Goal: Task Accomplishment & Management: Manage account settings

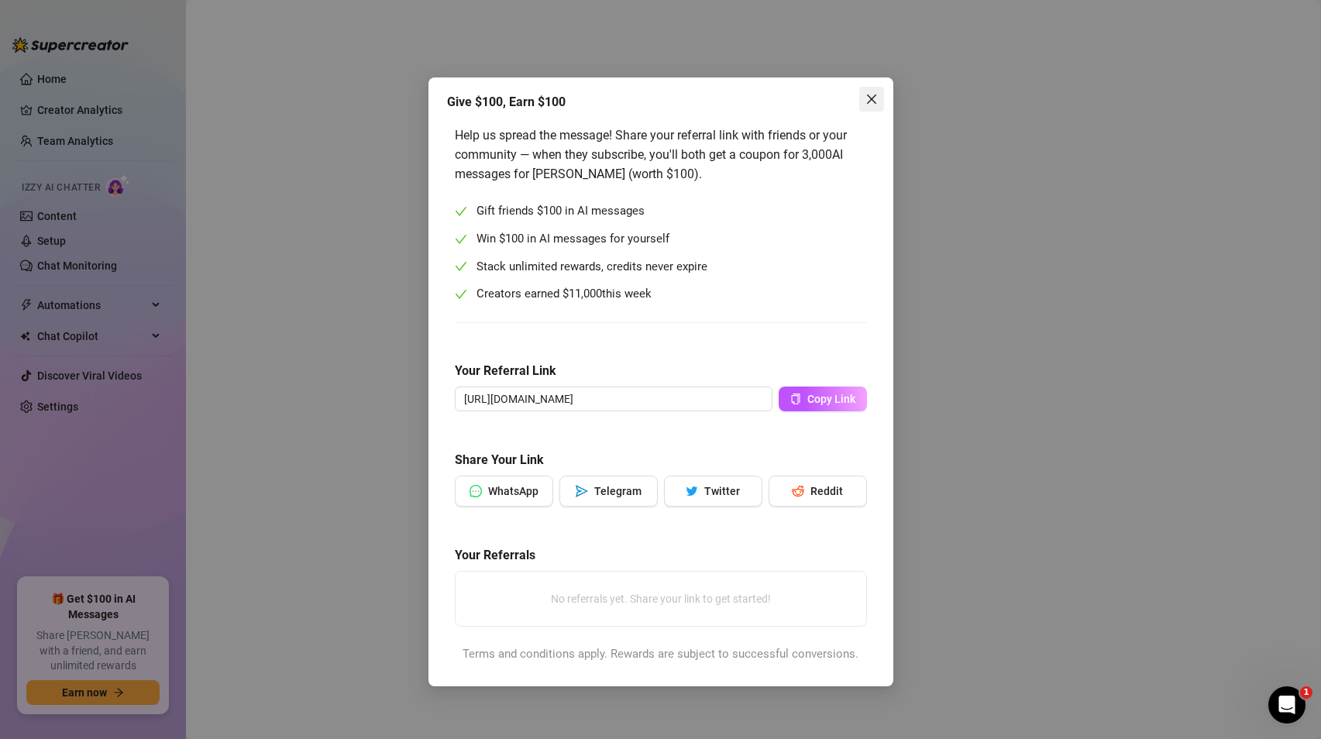
click at [865, 101] on icon "close" at bounding box center [871, 99] width 12 height 12
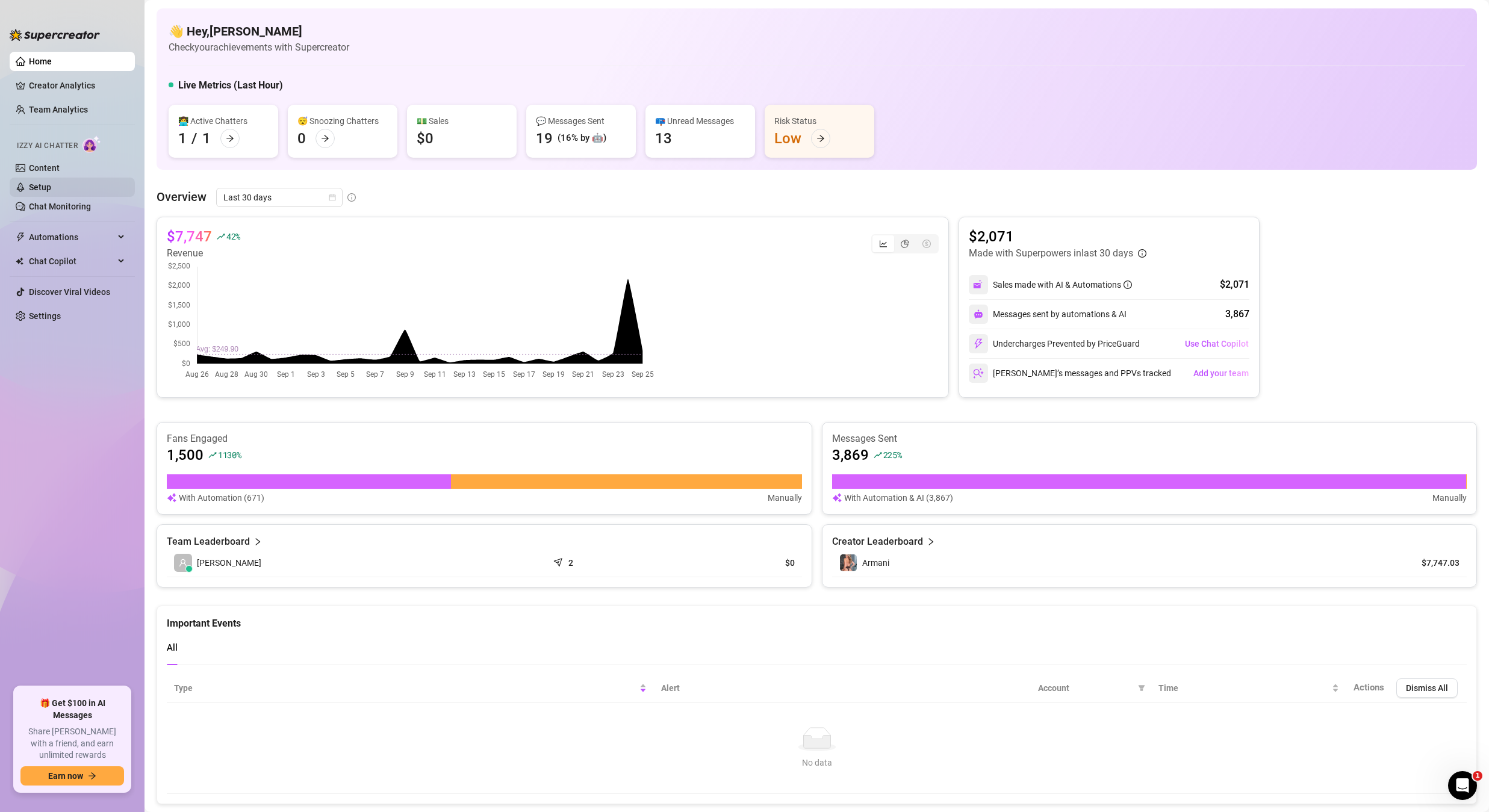
click at [51, 185] on link "Setup" at bounding box center [40, 187] width 23 height 9
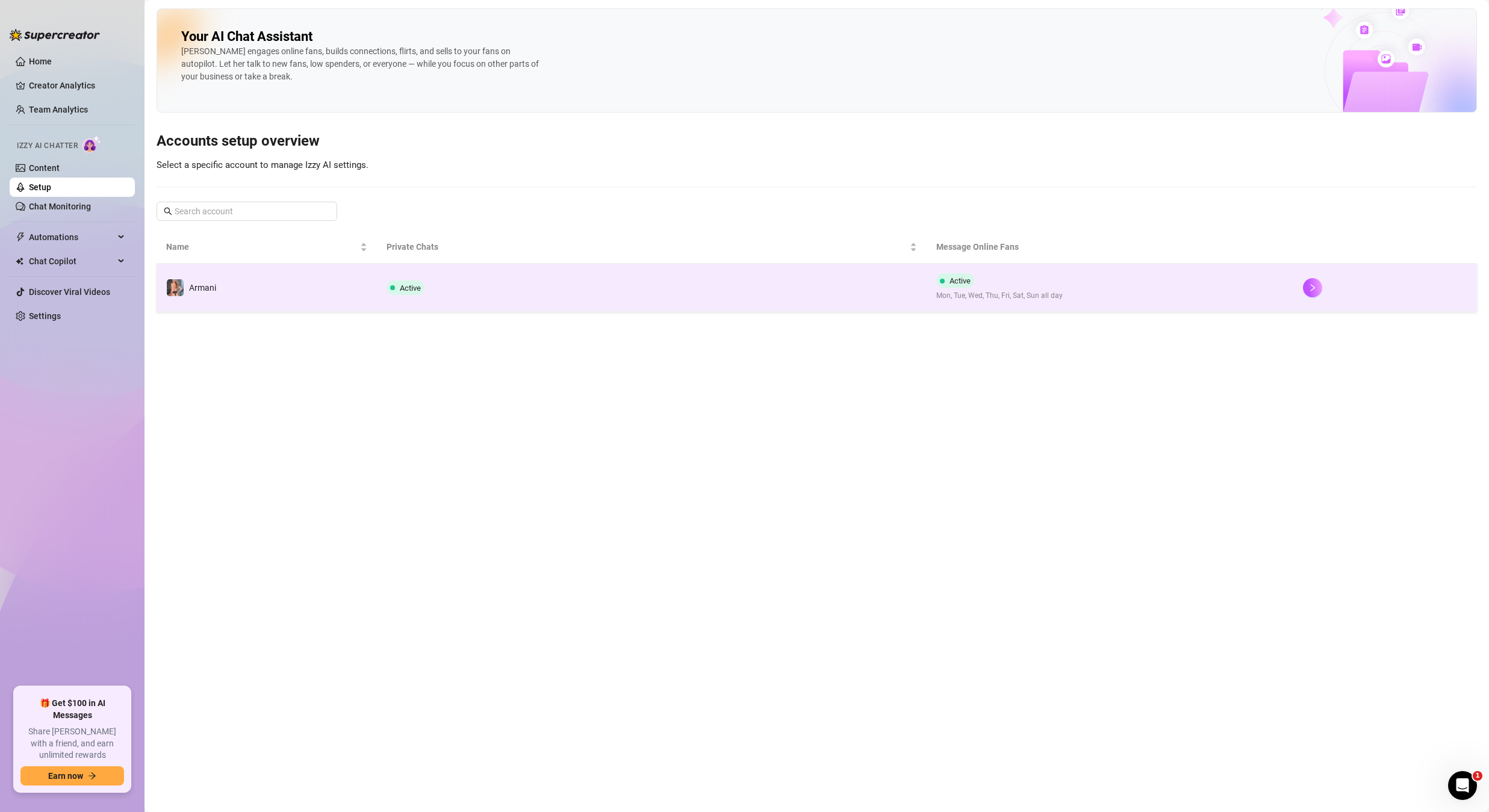
click at [253, 283] on td "Armani" at bounding box center [267, 288] width 221 height 48
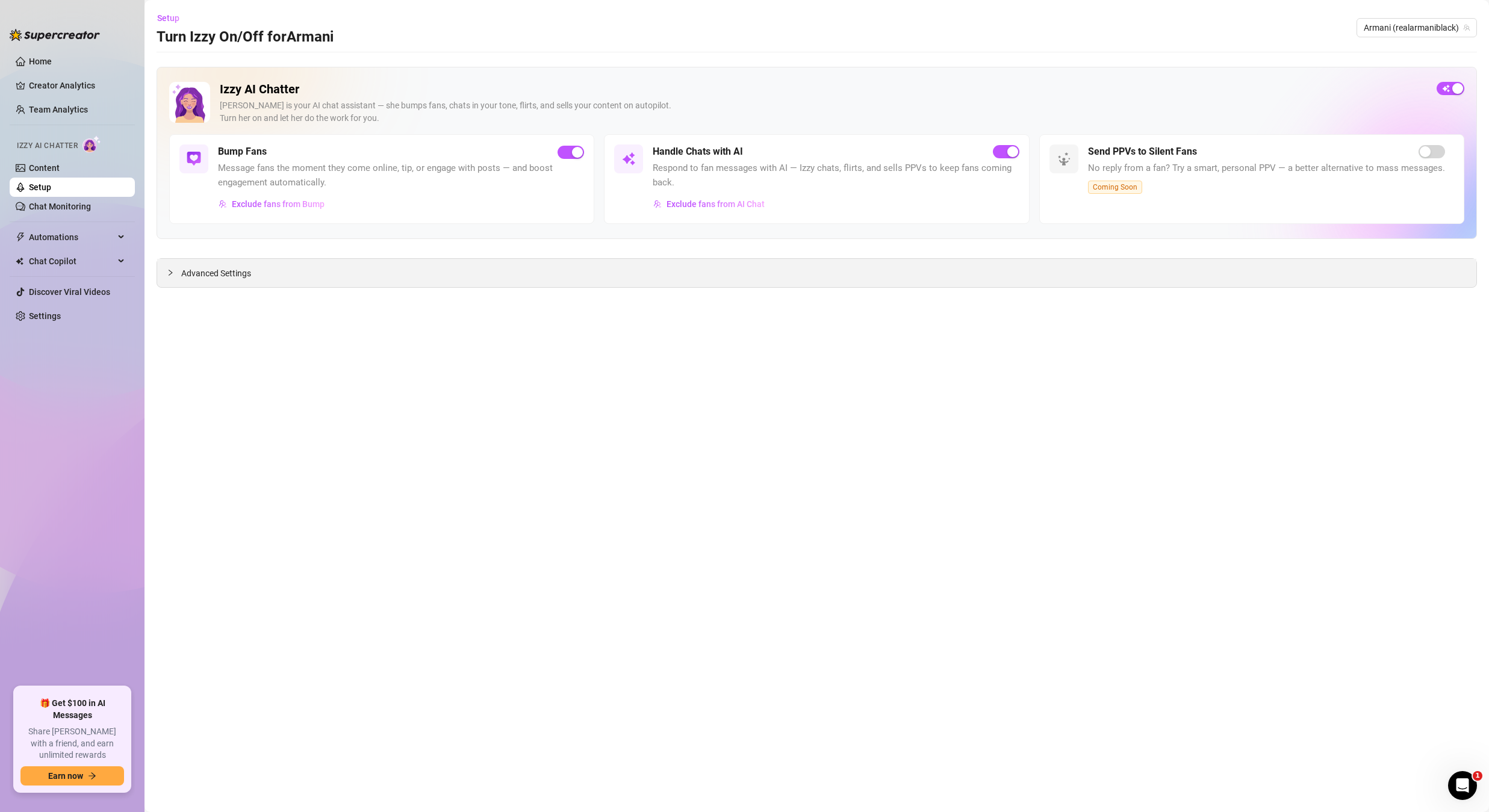
click at [226, 277] on span "Advanced Settings" at bounding box center [216, 273] width 70 height 13
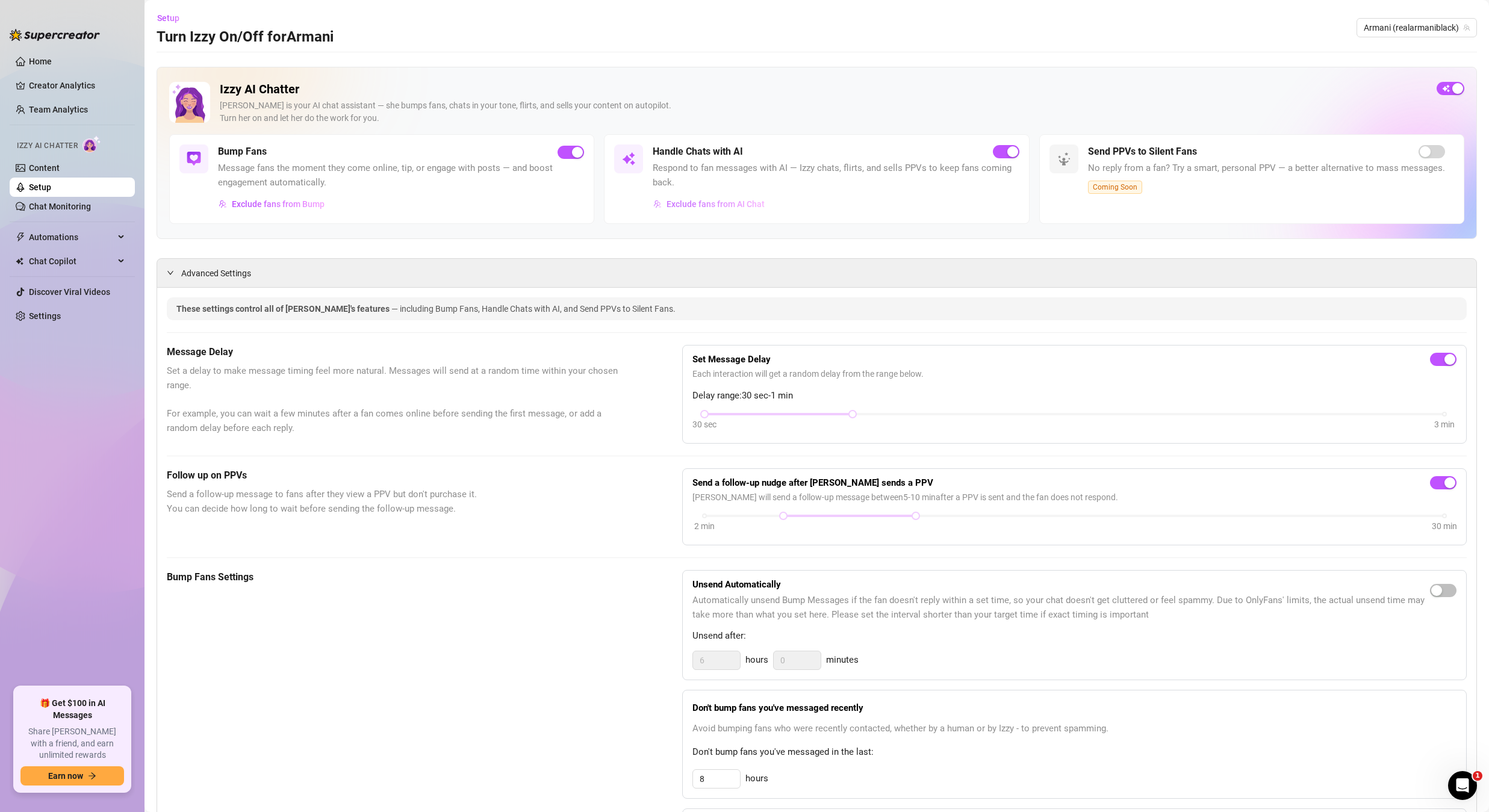
click at [676, 210] on button "Exclude fans from AI Chat" at bounding box center [709, 204] width 113 height 19
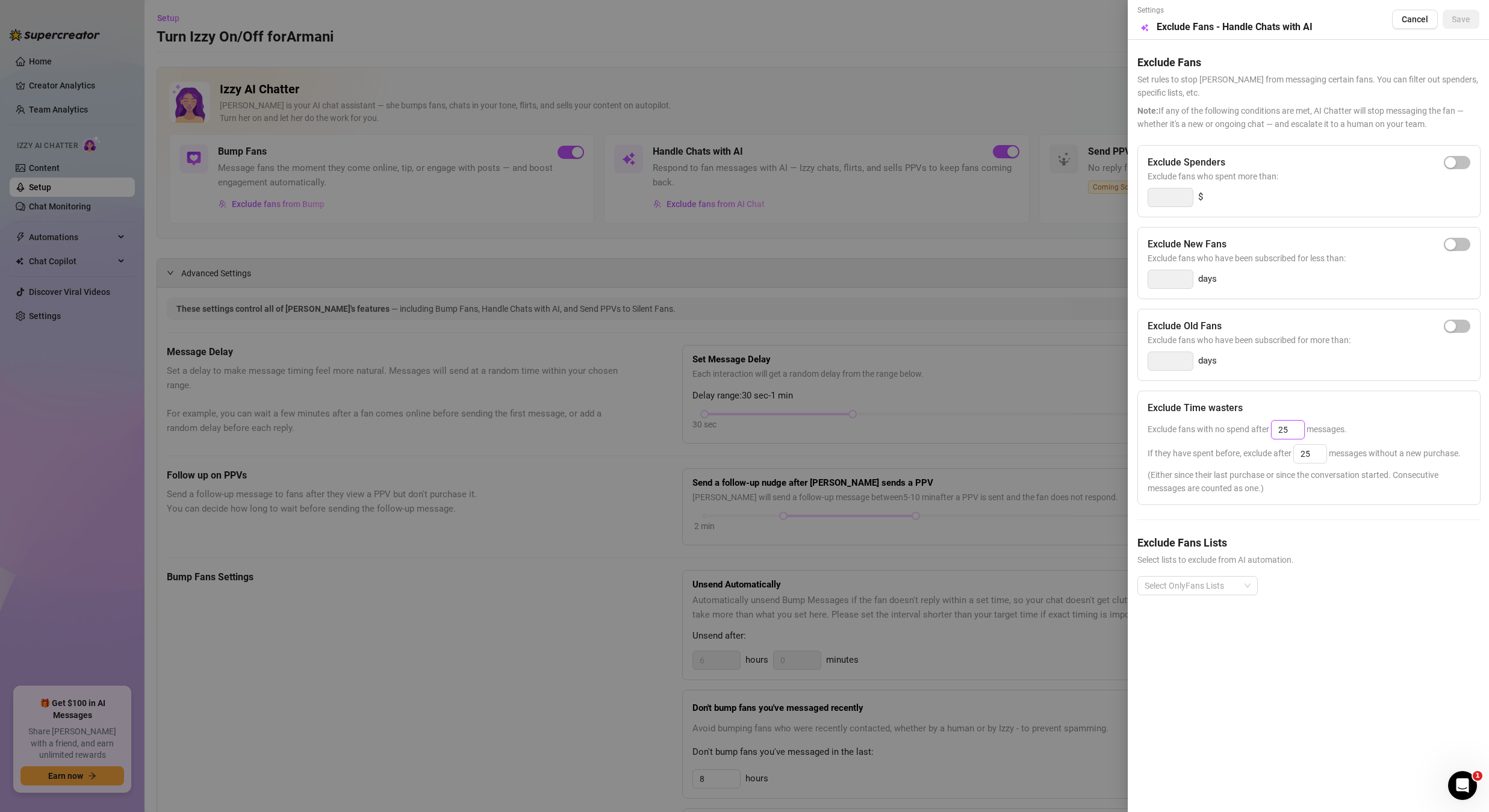
drag, startPoint x: 1286, startPoint y: 423, endPoint x: 1268, endPoint y: 427, distance: 18.4
click at [1026, 427] on span "Exclude fans with no spend after 25 messages." at bounding box center [1247, 429] width 199 height 9
click at [1026, 68] on h5 "Exclude Fans" at bounding box center [1309, 62] width 342 height 16
click at [1026, 435] on input "25" at bounding box center [1288, 430] width 33 height 18
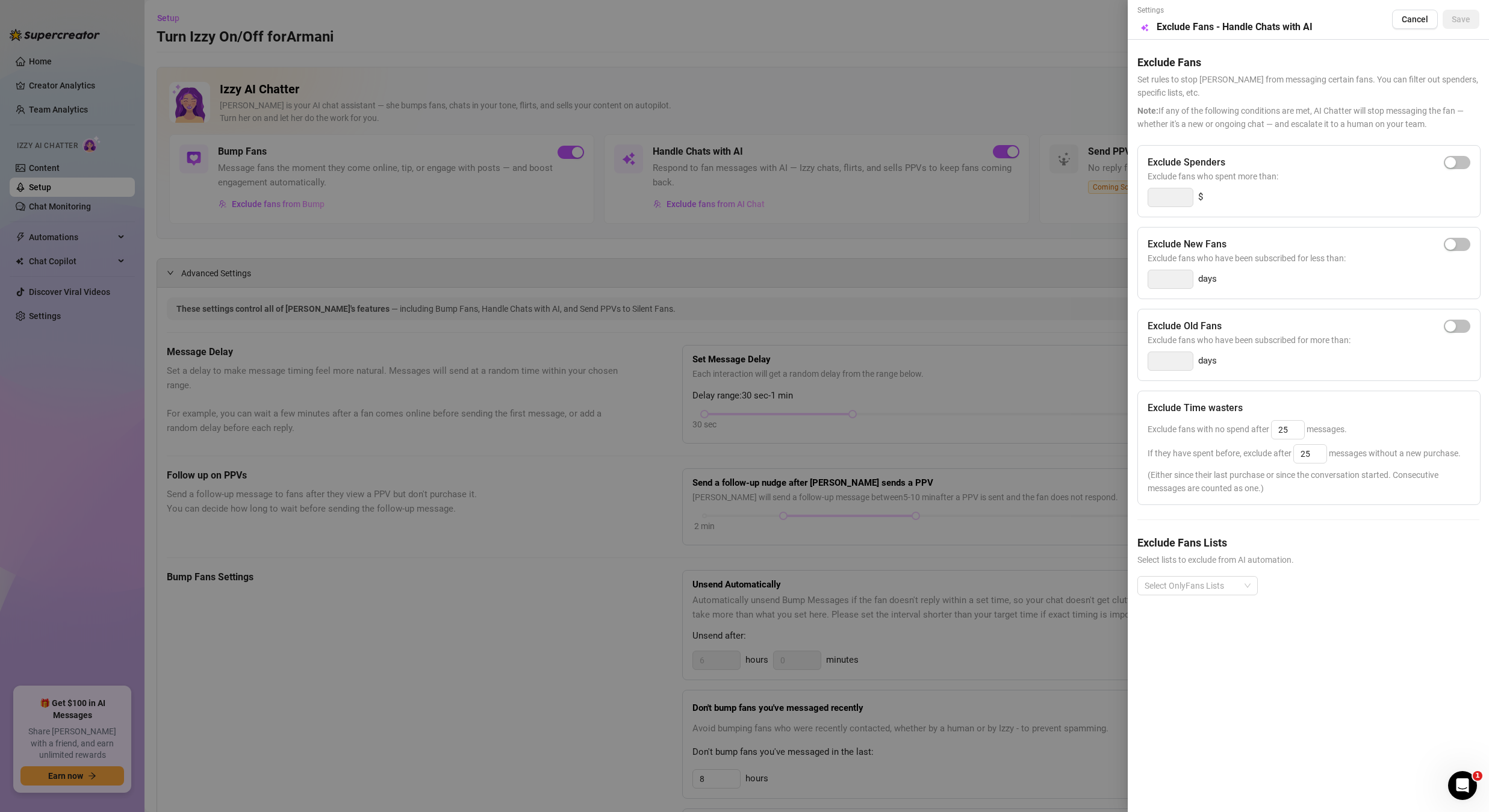
click at [1026, 538] on h5 "Exclude Fans Lists" at bounding box center [1309, 542] width 342 height 16
click at [1026, 430] on input "25" at bounding box center [1288, 430] width 33 height 18
type input "25"
click at [1026, 570] on div at bounding box center [744, 406] width 1489 height 812
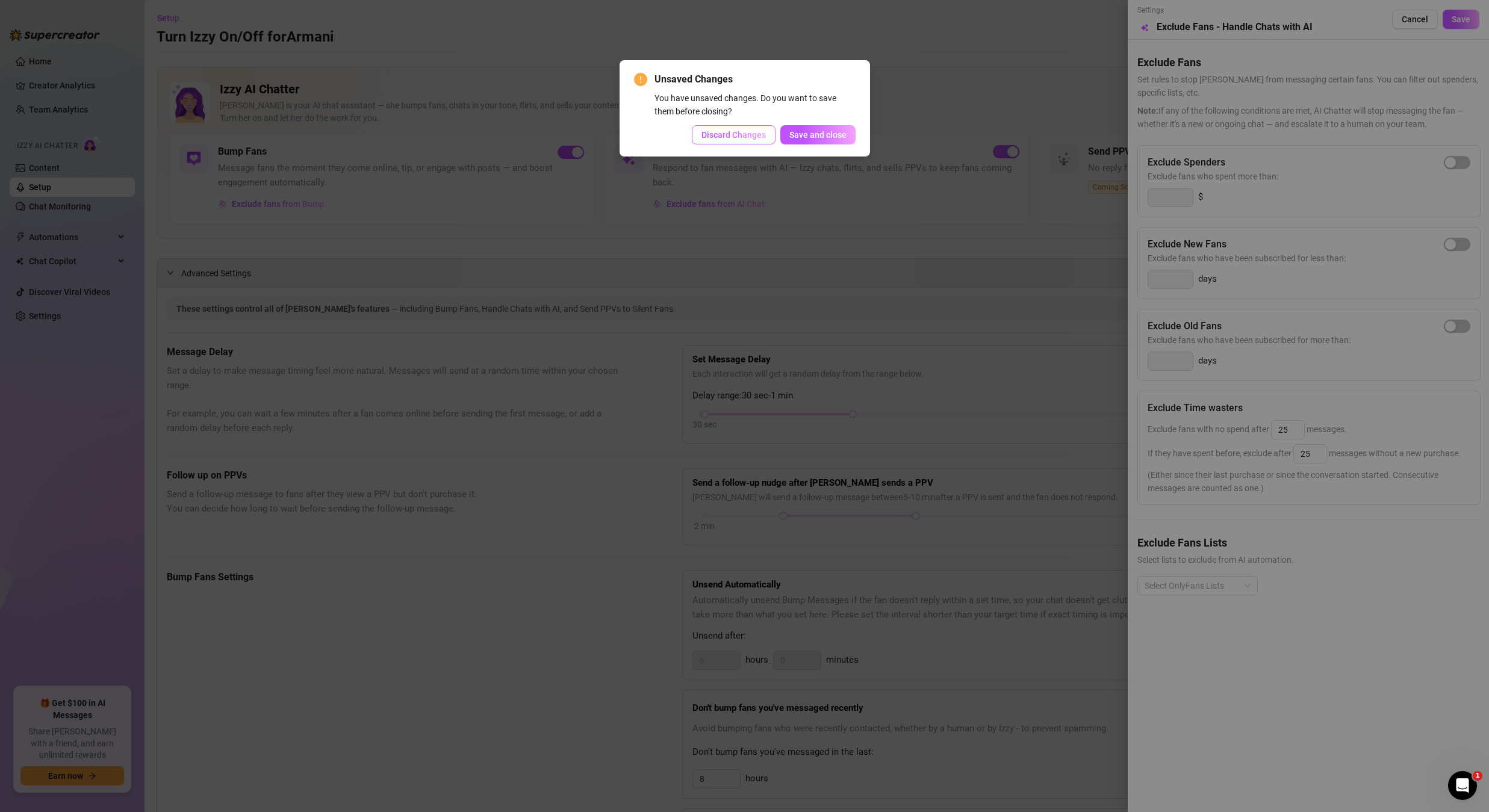
click at [769, 127] on button "Discard Changes" at bounding box center [734, 134] width 84 height 19
